Goal: Transaction & Acquisition: Purchase product/service

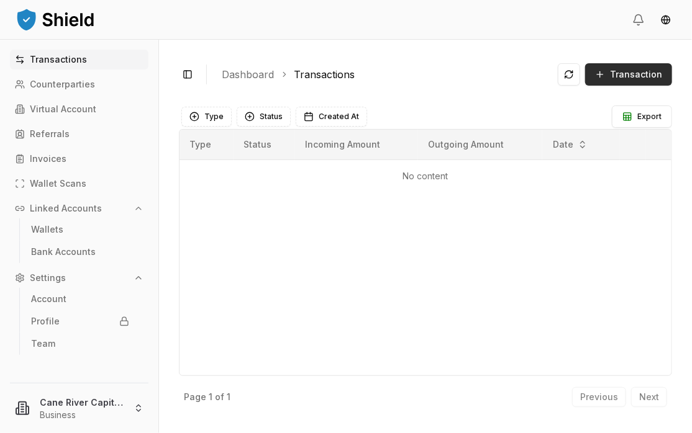
click at [608, 78] on button "Transaction" at bounding box center [628, 74] width 87 height 22
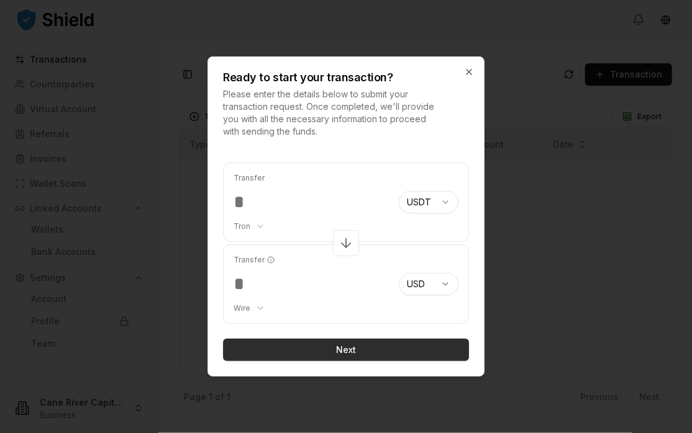
type input "****"
click at [346, 351] on button "Next" at bounding box center [346, 350] width 246 height 22
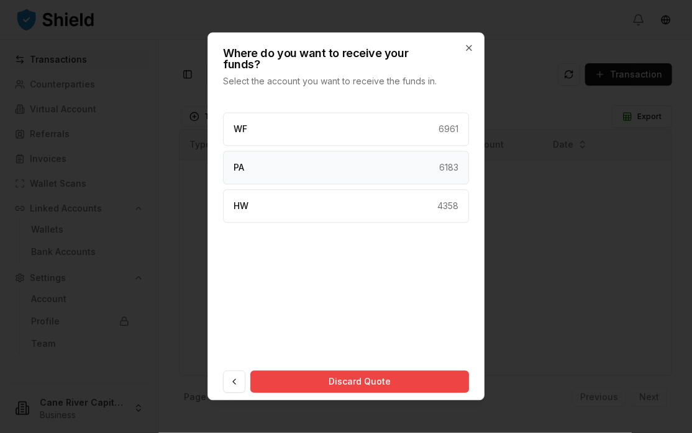
click at [382, 158] on div "PA 6183" at bounding box center [346, 168] width 246 height 34
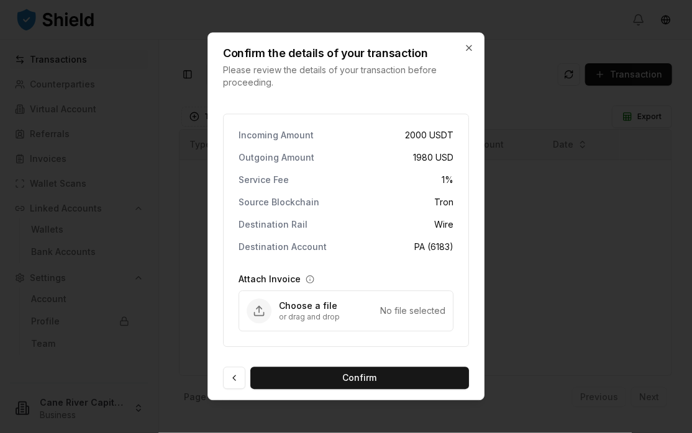
scroll to position [2, 0]
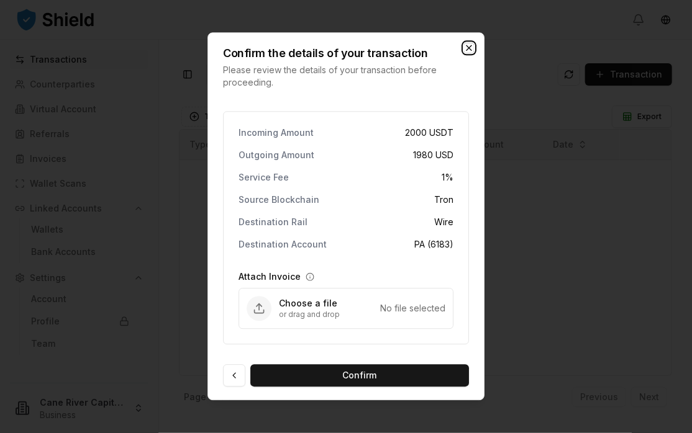
click at [474, 48] on icon "button" at bounding box center [469, 48] width 10 height 10
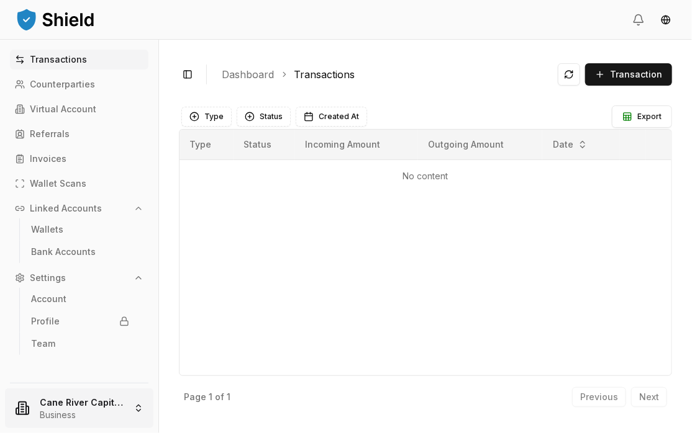
click at [133, 399] on html "Transactions Counterparties Virtual Account Referrals Invoices Wallet Scans Lin…" at bounding box center [346, 216] width 692 height 433
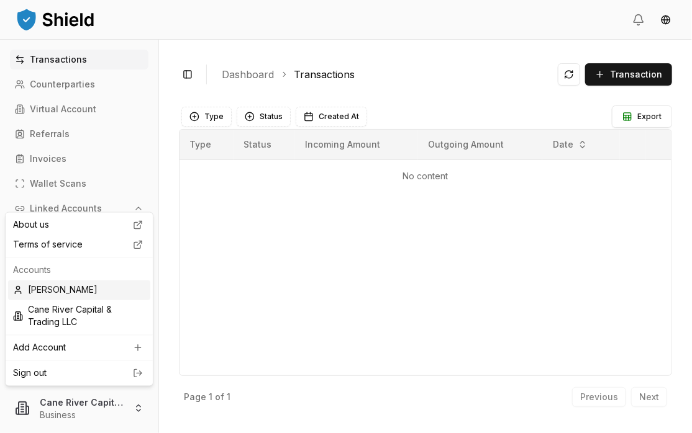
click at [84, 292] on div "[PERSON_NAME]" at bounding box center [79, 291] width 142 height 20
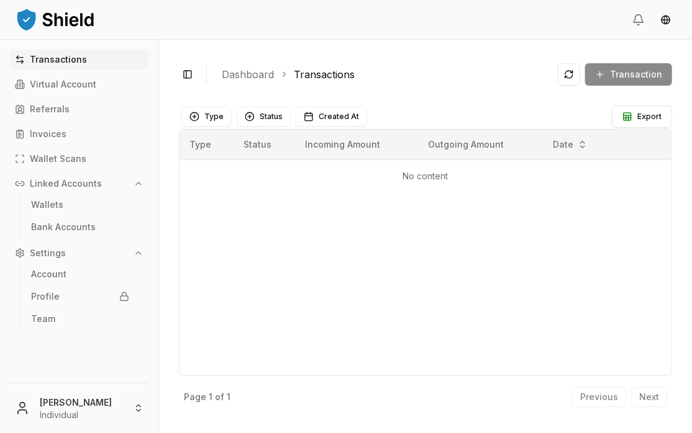
click at [620, 73] on div "Transaction" at bounding box center [615, 74] width 114 height 22
click at [613, 73] on div "Transaction" at bounding box center [615, 74] width 114 height 22
click at [130, 405] on html "Transactions Virtual Account Referrals Invoices Wallet Scans Linked Accounts Wa…" at bounding box center [346, 216] width 692 height 433
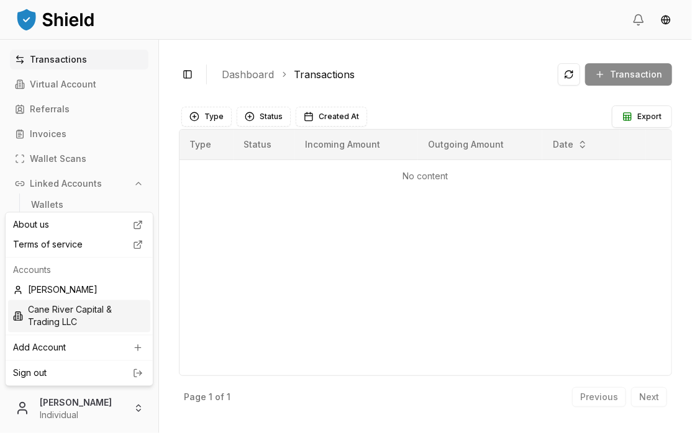
click at [74, 310] on div "Cane River Capital & Trading LLC" at bounding box center [79, 317] width 142 height 32
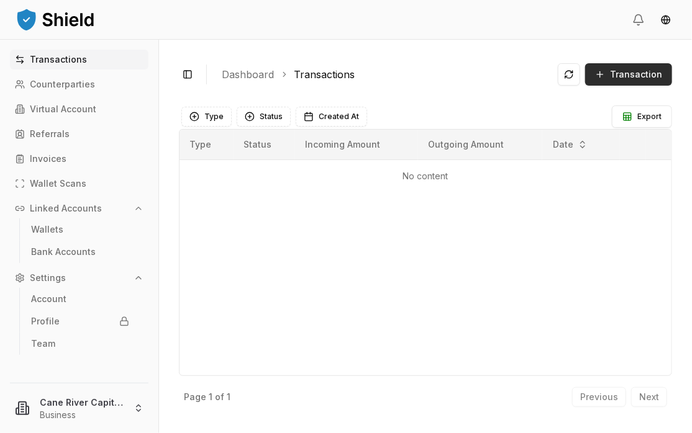
click at [603, 73] on button "Transaction" at bounding box center [628, 74] width 87 height 22
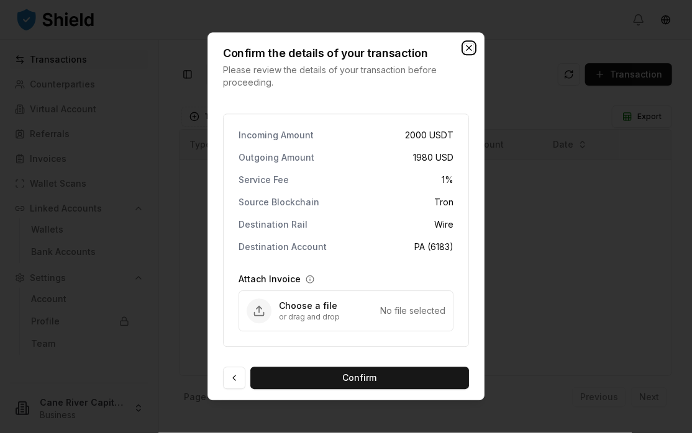
click at [468, 48] on icon "button" at bounding box center [468, 47] width 5 height 5
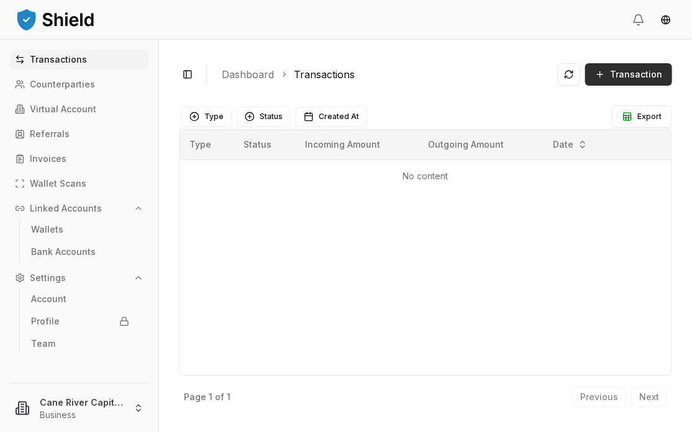
click at [613, 76] on span "Transaction" at bounding box center [636, 74] width 52 height 12
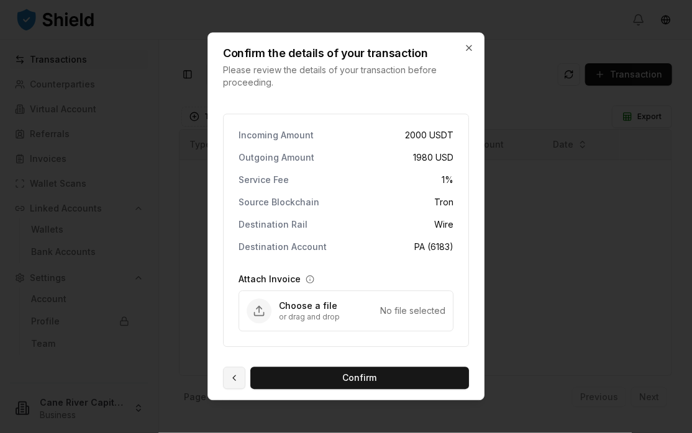
click at [238, 377] on button at bounding box center [234, 378] width 22 height 22
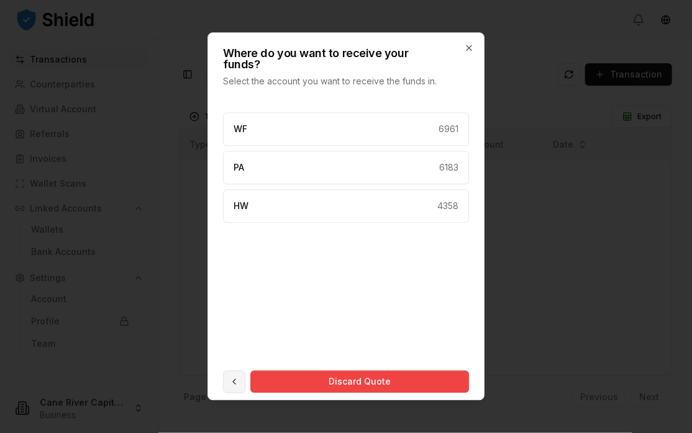
click at [233, 377] on button at bounding box center [234, 382] width 22 height 22
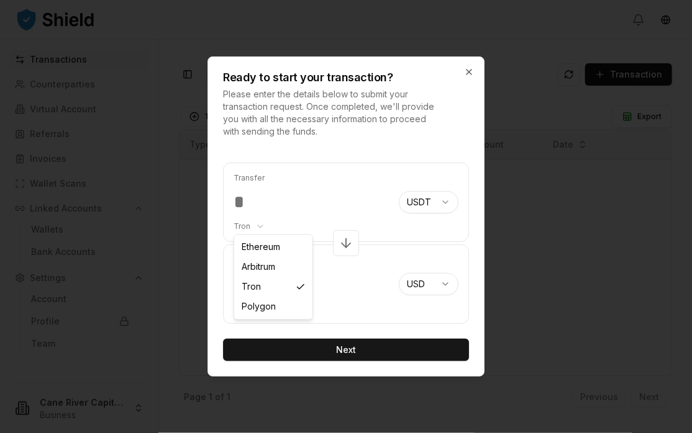
click at [258, 228] on body "Transactions Counterparties Virtual Account Referrals Invoices Wallet Scans Lin…" at bounding box center [346, 216] width 692 height 433
select select "********"
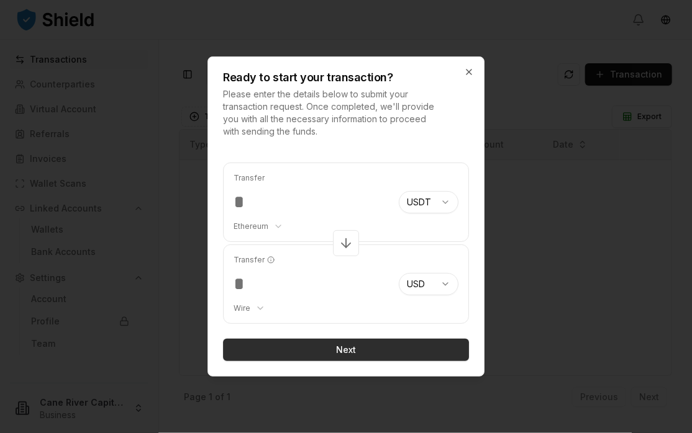
click at [337, 349] on button "Next" at bounding box center [346, 350] width 246 height 22
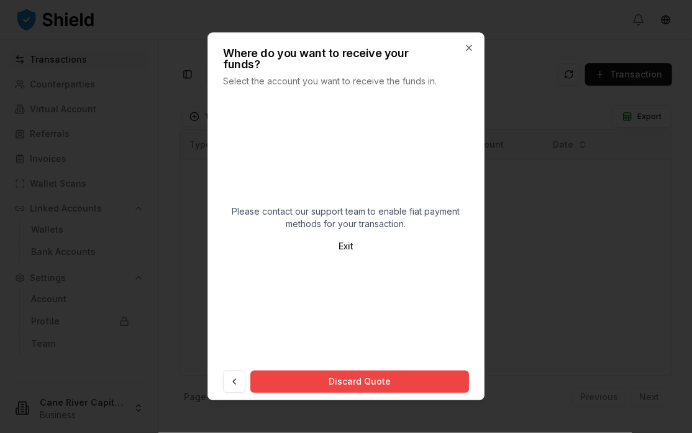
click at [339, 140] on div "Please contact our support team to enable fiat payment methods for your transac…" at bounding box center [346, 231] width 246 height 238
click at [470, 47] on icon "button" at bounding box center [469, 48] width 10 height 10
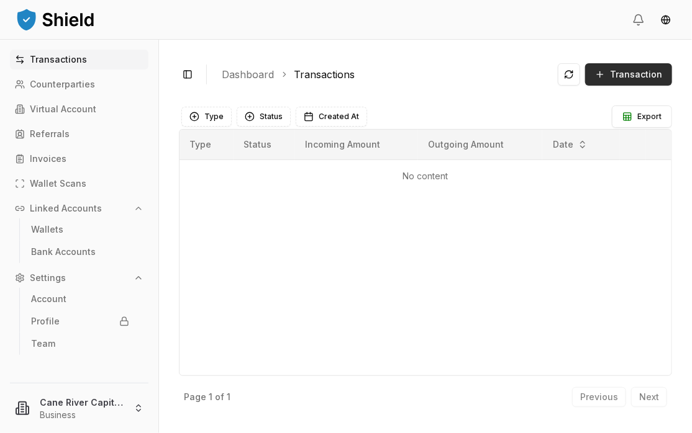
click at [604, 78] on button "Transaction" at bounding box center [628, 74] width 87 height 22
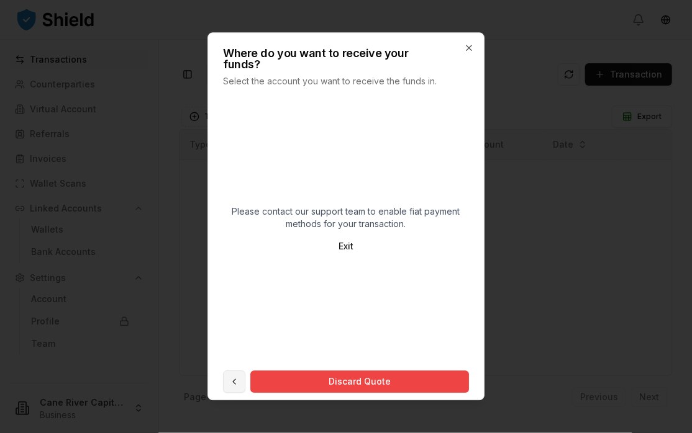
click at [235, 372] on button at bounding box center [234, 382] width 22 height 22
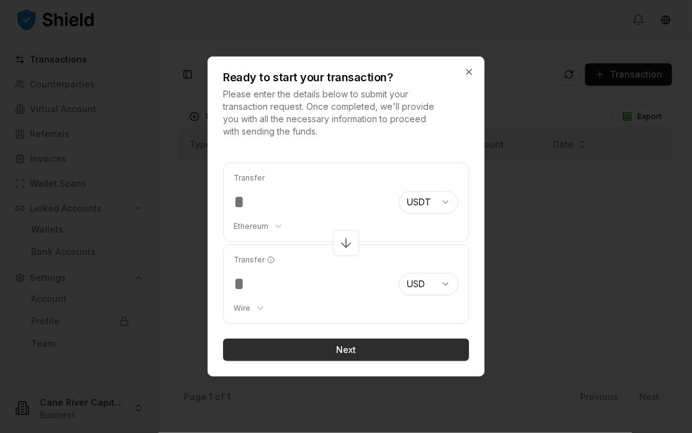
click at [338, 353] on button "Next" at bounding box center [346, 350] width 246 height 22
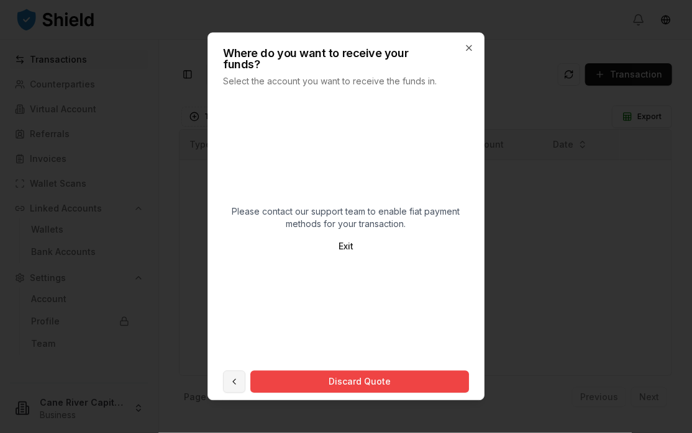
click at [233, 371] on button at bounding box center [234, 382] width 22 height 22
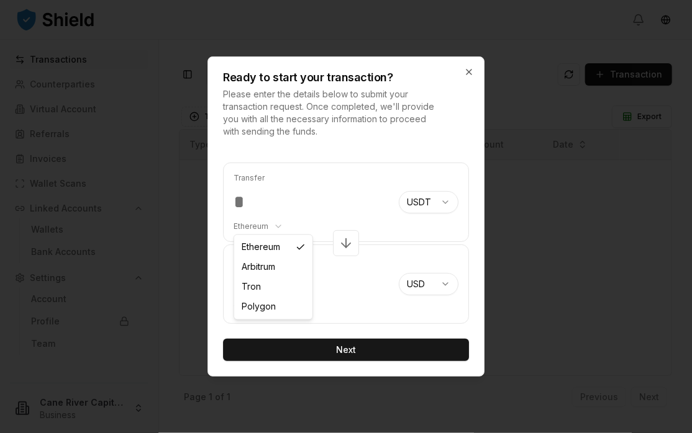
click at [273, 227] on body "Transactions Counterparties Virtual Account Referrals Invoices Wallet Scans Lin…" at bounding box center [346, 216] width 692 height 433
click at [469, 74] on body "Transactions Counterparties Virtual Account Referrals Invoices Wallet Scans Lin…" at bounding box center [346, 216] width 692 height 433
click at [470, 71] on icon "button" at bounding box center [468, 72] width 5 height 5
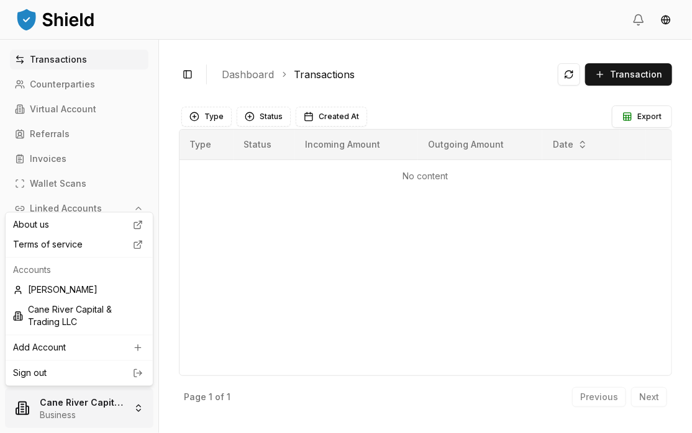
click at [93, 407] on html "Transactions Counterparties Virtual Account Referrals Invoices Wallet Scans Lin…" at bounding box center [346, 216] width 692 height 433
click at [93, 289] on div "[PERSON_NAME]" at bounding box center [79, 291] width 142 height 20
